Goal: Task Accomplishment & Management: Use online tool/utility

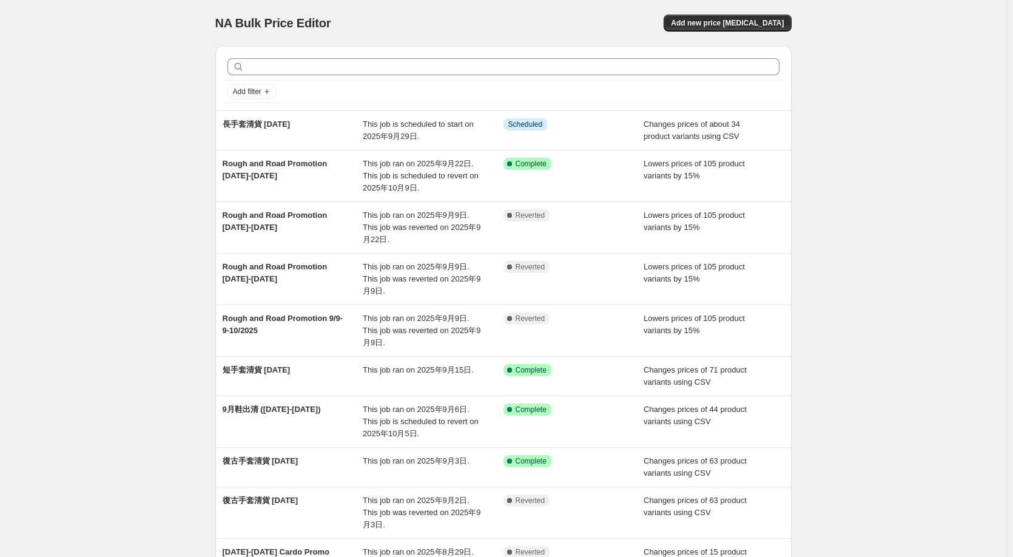
click at [135, 186] on div "NA Bulk Price Editor. This page is ready NA Bulk Price Editor Add new price [ME…" at bounding box center [503, 354] width 1006 height 709
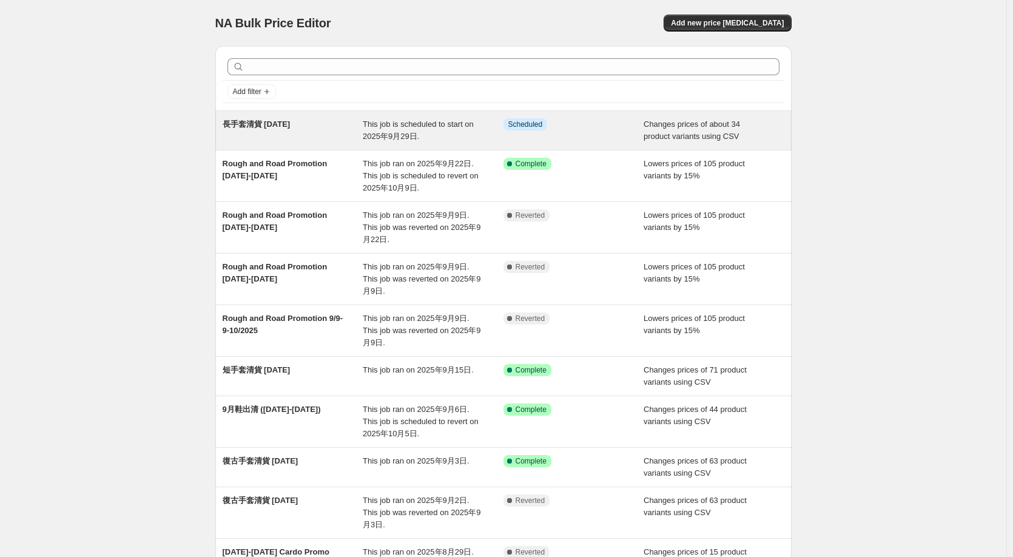
click at [270, 129] on div "長手套清貨 [DATE]" at bounding box center [293, 130] width 141 height 24
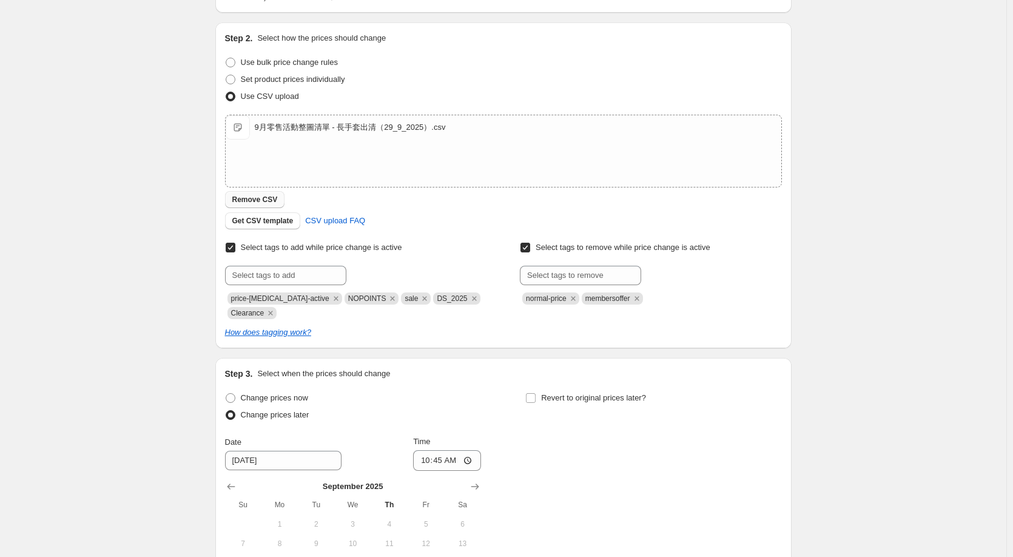
scroll to position [182, 0]
click at [322, 128] on div "9月零售活動整圖清單 - 長手套出清（29_9_2025）.csv" at bounding box center [350, 128] width 191 height 12
click at [158, 201] on div "長手套清貨 [DATE]. This page is ready 長手套清貨 [DATE] Info Scheduled Copy to new job De…" at bounding box center [503, 281] width 1006 height 926
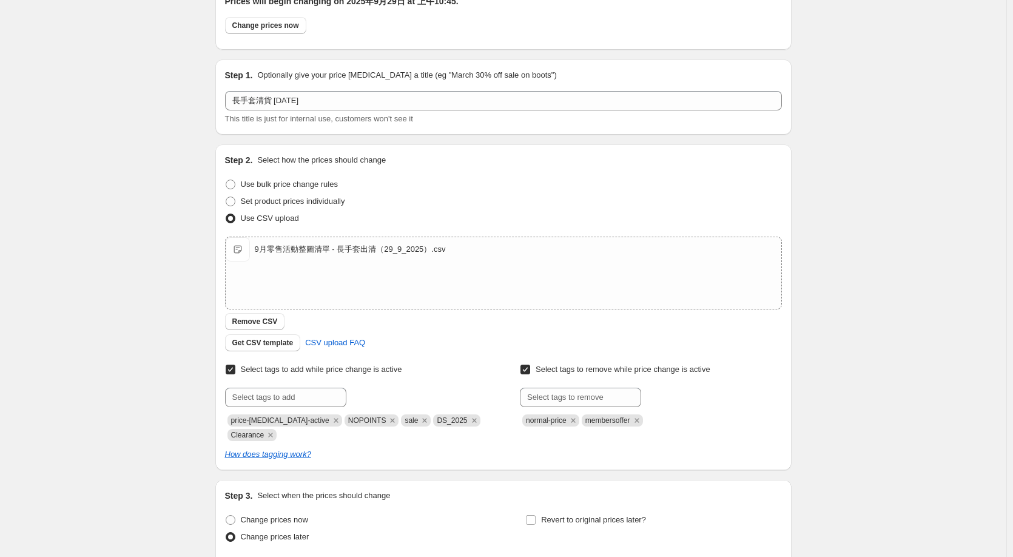
scroll to position [0, 0]
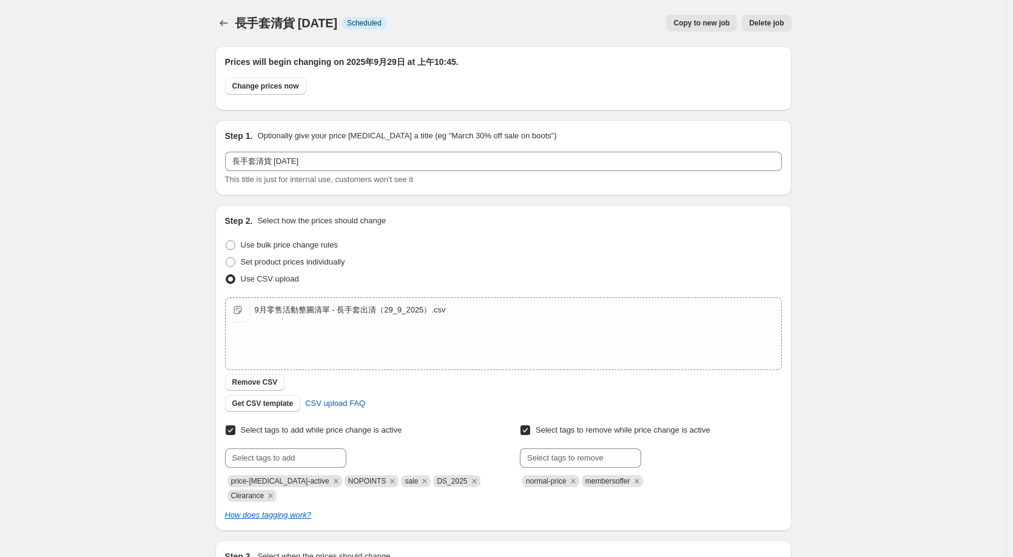
click at [879, 32] on div "長手套清貨 [DATE]. This page is ready 長手套清貨 [DATE] Info Scheduled Copy to new job De…" at bounding box center [503, 463] width 1006 height 926
